Goal: Understand process/instructions

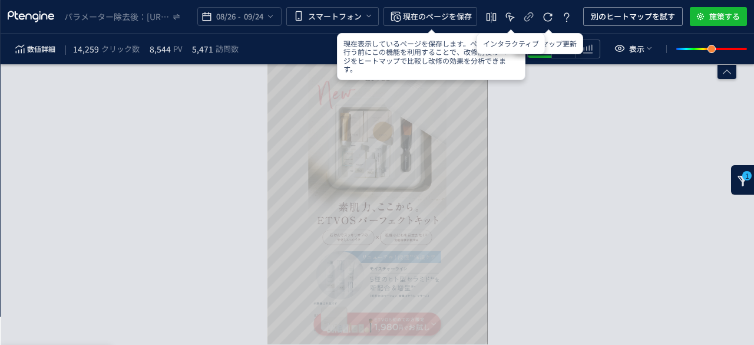
click at [569, 245] on div "スクロール到達率 100% スクロール到達率 66% スクロール到達率 63% スクロール到達率 62% スクロール到達率 61% スクロール到達率 61% …" at bounding box center [378, 204] width 754 height 280
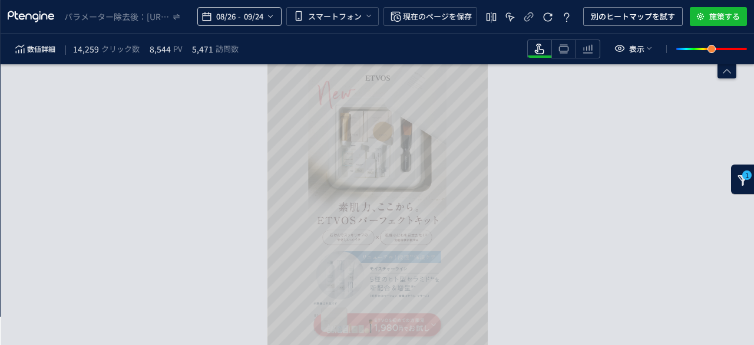
click at [262, 14] on span "09/24" at bounding box center [253, 17] width 24 height 24
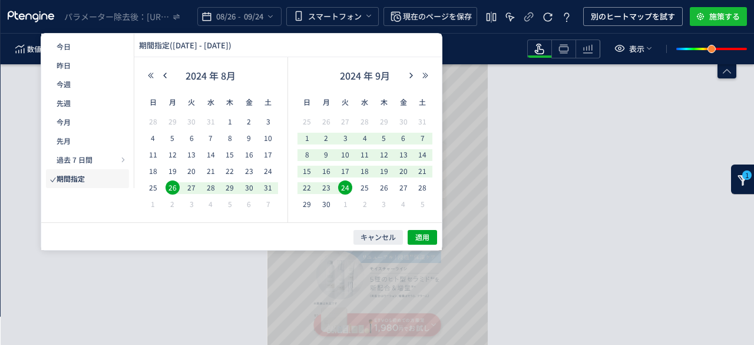
click at [530, 183] on div "スクロール到達率 100% スクロール到達率 66% スクロール到達率 63% スクロール到達率 62% スクロール到達率 61% スクロール到達率 61% …" at bounding box center [378, 204] width 754 height 281
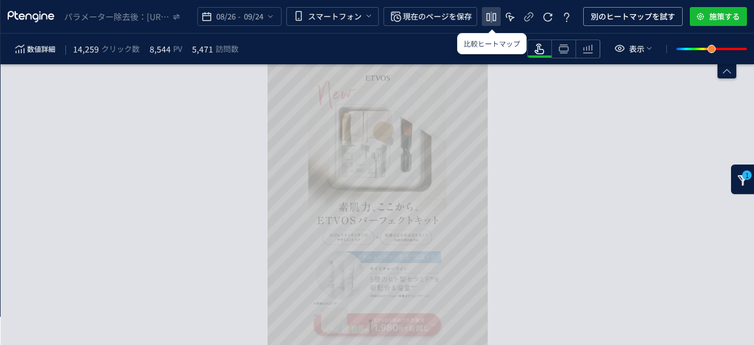
click at [490, 21] on icon "heatmap-top-bar" at bounding box center [492, 17] width 14 height 14
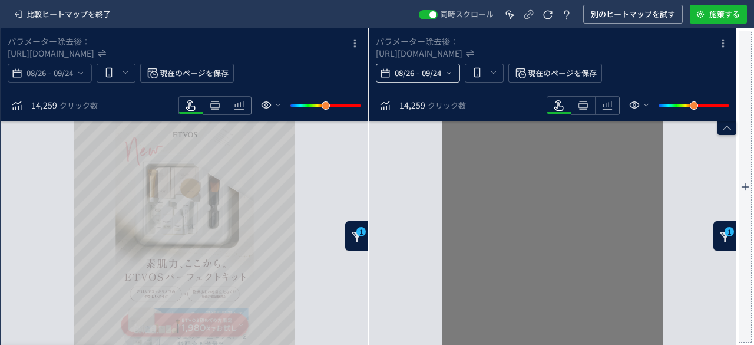
click at [437, 72] on span "09/24" at bounding box center [432, 73] width 24 height 24
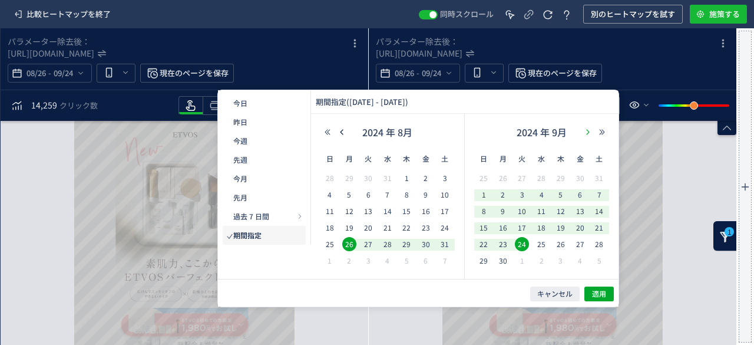
click at [591, 130] on icon "button" at bounding box center [588, 131] width 7 height 7
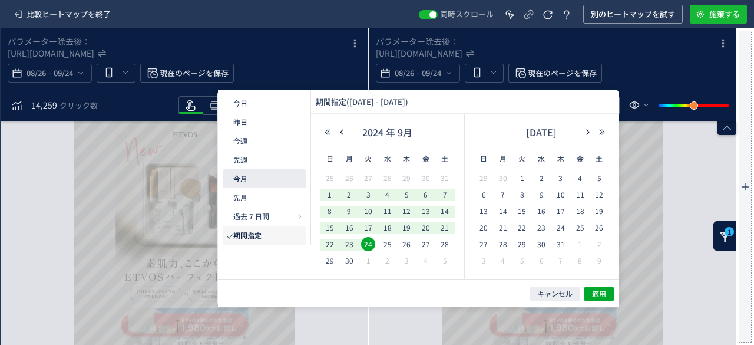
click at [232, 180] on button "今月" at bounding box center [264, 178] width 83 height 19
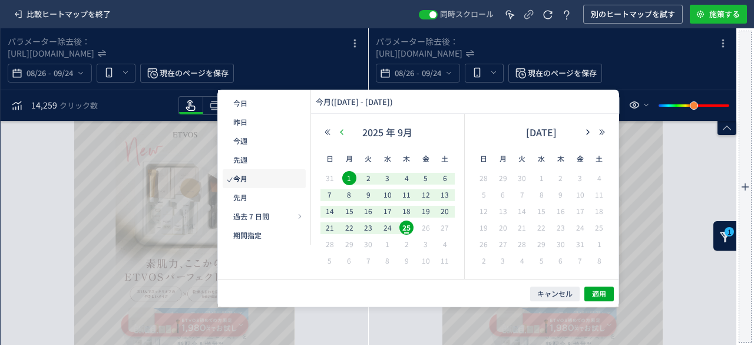
click at [342, 131] on icon "button" at bounding box center [341, 131] width 7 height 7
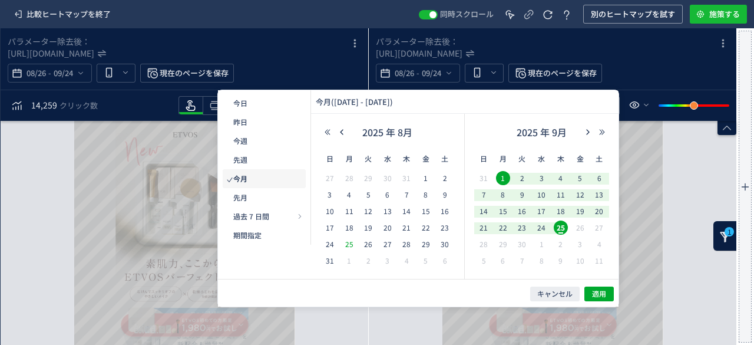
click at [351, 246] on span "25" at bounding box center [349, 244] width 14 height 14
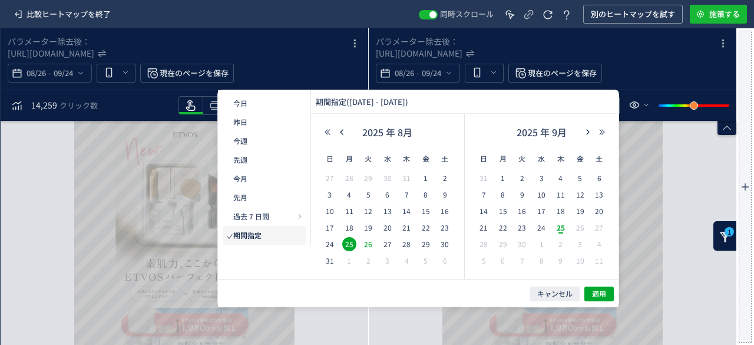
click at [362, 246] on span "26" at bounding box center [368, 244] width 14 height 14
click at [367, 243] on span "26" at bounding box center [368, 244] width 14 height 14
click at [545, 226] on span "24" at bounding box center [542, 227] width 14 height 14
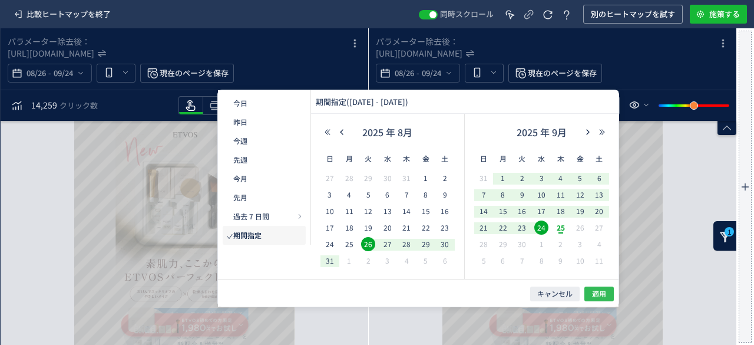
click at [596, 292] on span "適用" at bounding box center [599, 294] width 14 height 10
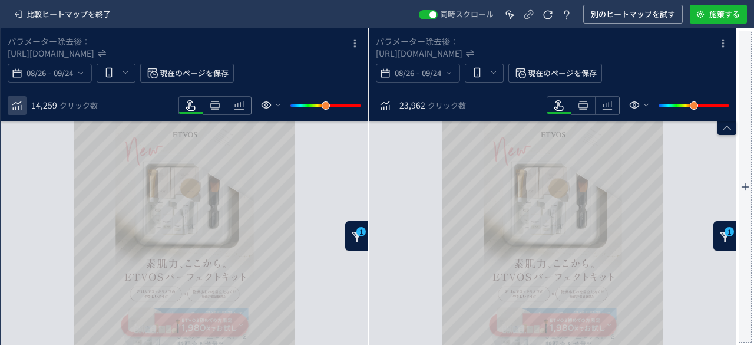
click at [15, 103] on icon "heatmap-toolbar" at bounding box center [17, 105] width 14 height 14
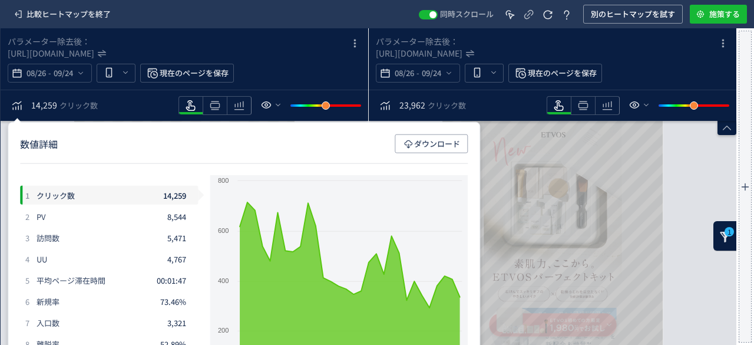
click at [342, 77] on div "08/26 - 09/24 現在のページを保存" at bounding box center [185, 73] width 354 height 19
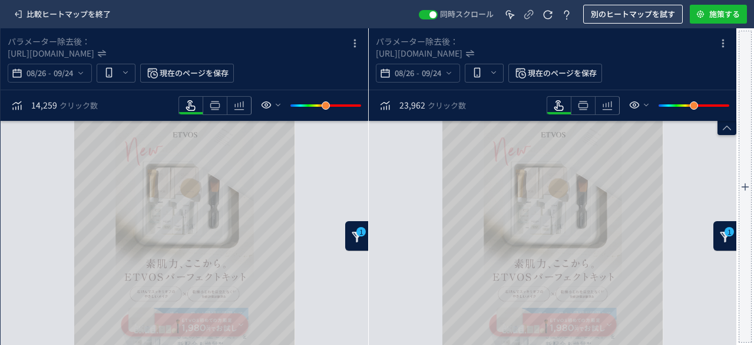
click at [612, 14] on span "別のヒートマップを試す" at bounding box center [633, 14] width 84 height 19
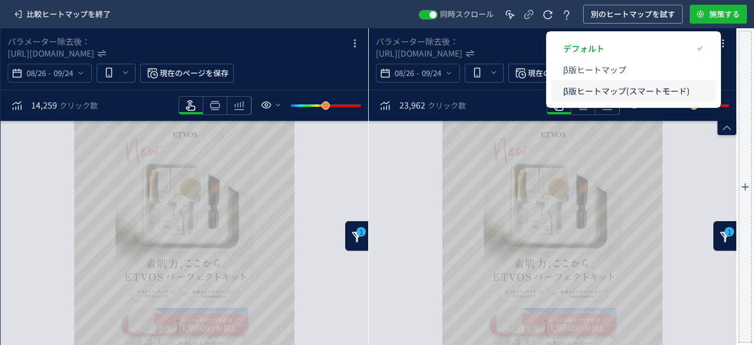
click at [607, 87] on p "β版ヒートマップ(スマートモード)" at bounding box center [626, 90] width 127 height 21
